Goal: Task Accomplishment & Management: Complete application form

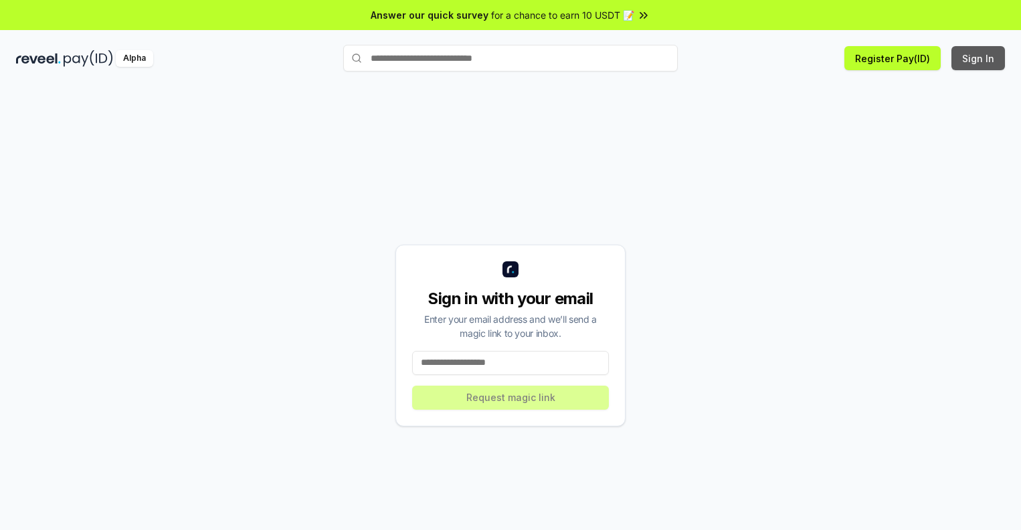
click at [979, 58] on button "Sign In" at bounding box center [978, 58] width 54 height 24
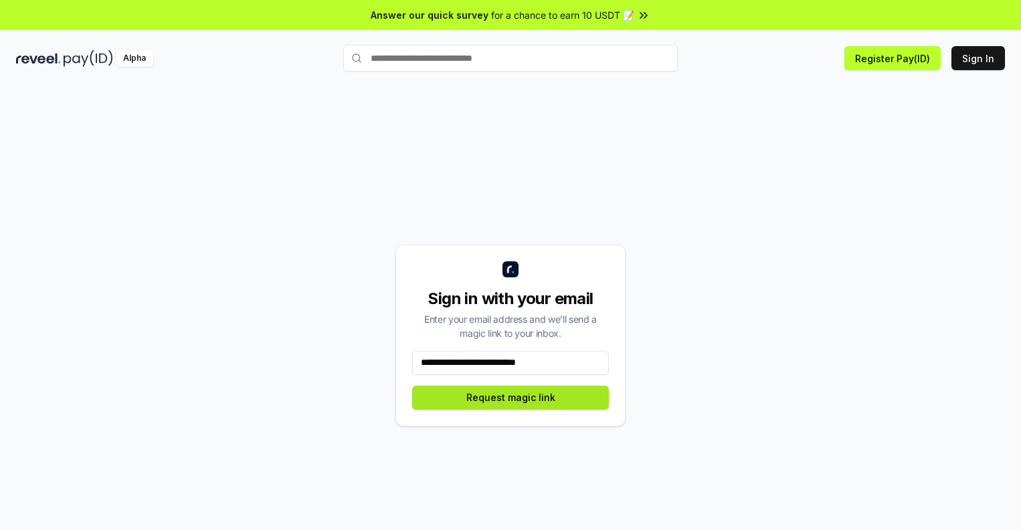
type input "**********"
click at [510, 397] on button "Request magic link" at bounding box center [510, 398] width 197 height 24
